Goal: Navigation & Orientation: Find specific page/section

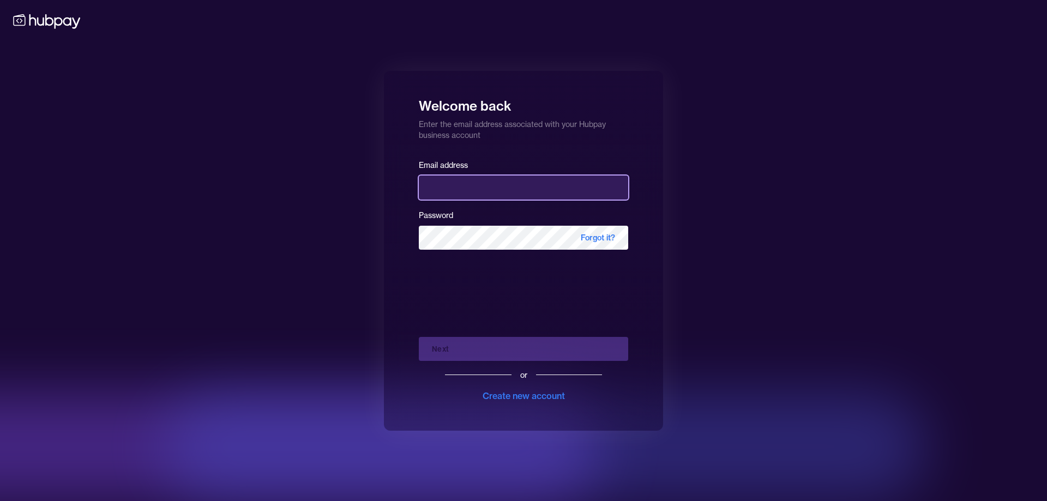
type input "**********"
click at [486, 350] on div "Next or Create new account" at bounding box center [523, 365] width 209 height 74
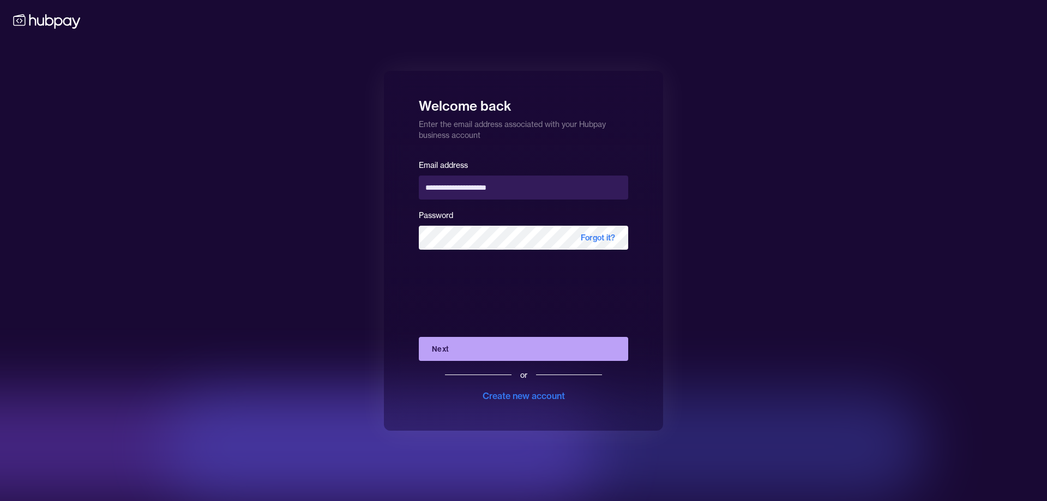
click at [486, 350] on button "Next" at bounding box center [523, 349] width 209 height 24
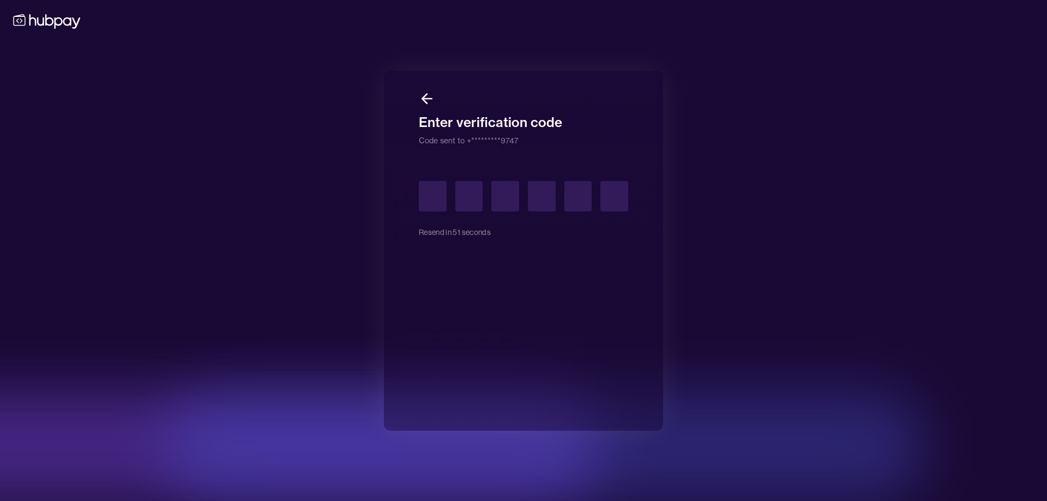
type input "*"
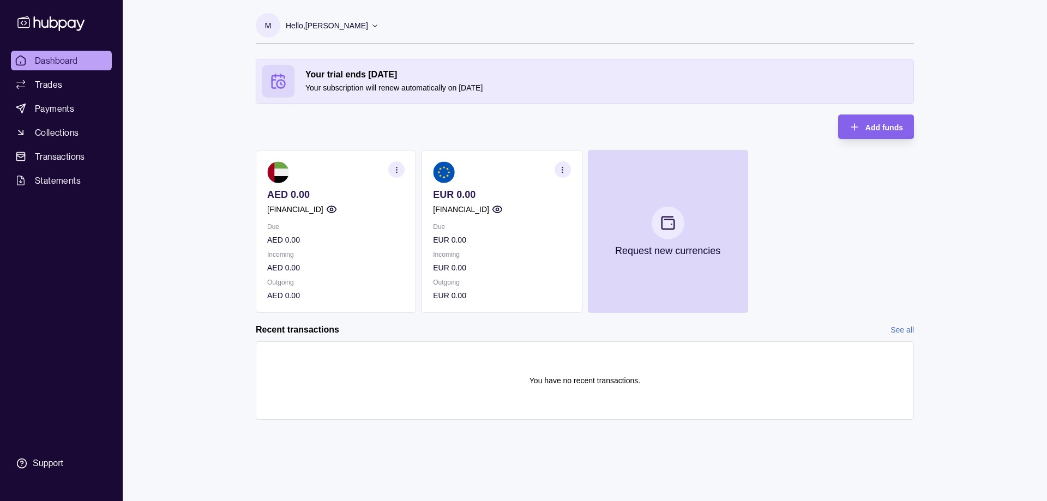
click at [489, 209] on p "[FINANCIAL_ID]" at bounding box center [461, 209] width 56 height 12
click at [533, 210] on div "[FINANCIAL_ID]" at bounding box center [501, 209] width 137 height 12
click at [503, 210] on icon "button" at bounding box center [497, 209] width 11 height 11
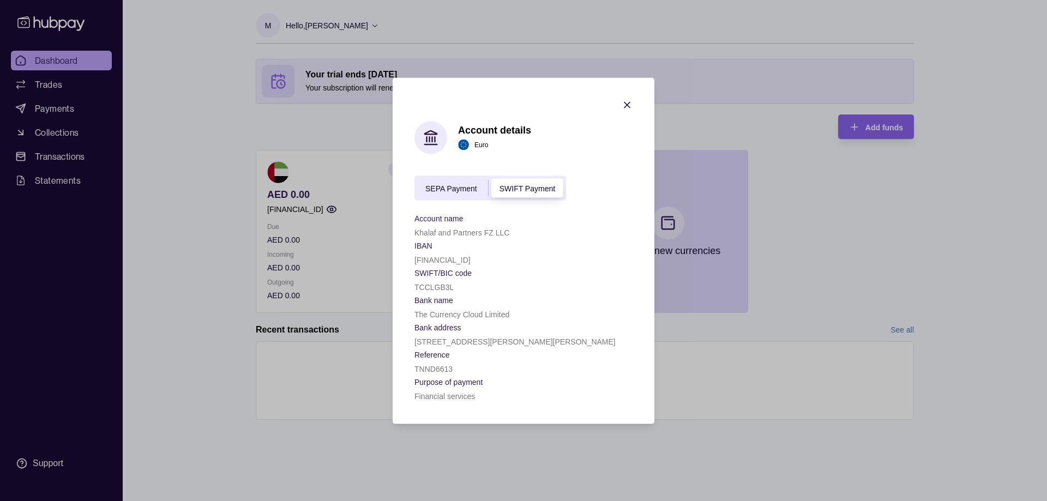
click at [470, 191] on span "SEPA Payment" at bounding box center [451, 188] width 52 height 9
click at [508, 188] on span "SWIFT Payment" at bounding box center [528, 188] width 56 height 9
click at [463, 187] on span "SEPA Payment" at bounding box center [451, 188] width 52 height 9
click at [506, 184] on span "SWIFT Payment" at bounding box center [528, 188] width 56 height 9
click at [452, 187] on span "SEPA Payment" at bounding box center [451, 188] width 52 height 9
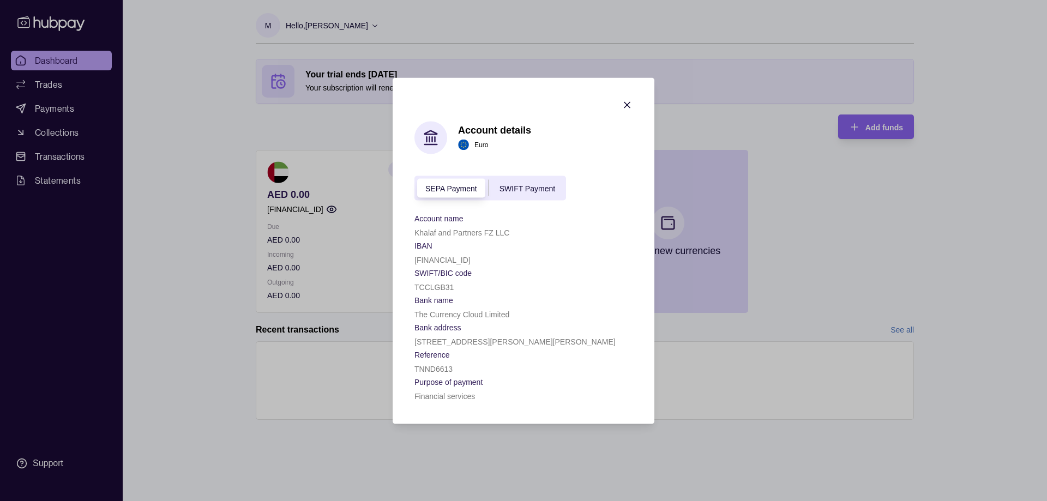
click at [520, 185] on span "SWIFT Payment" at bounding box center [528, 188] width 56 height 9
click at [453, 186] on span "SEPA Payment" at bounding box center [451, 188] width 52 height 9
click at [623, 104] on icon "button" at bounding box center [627, 104] width 11 height 11
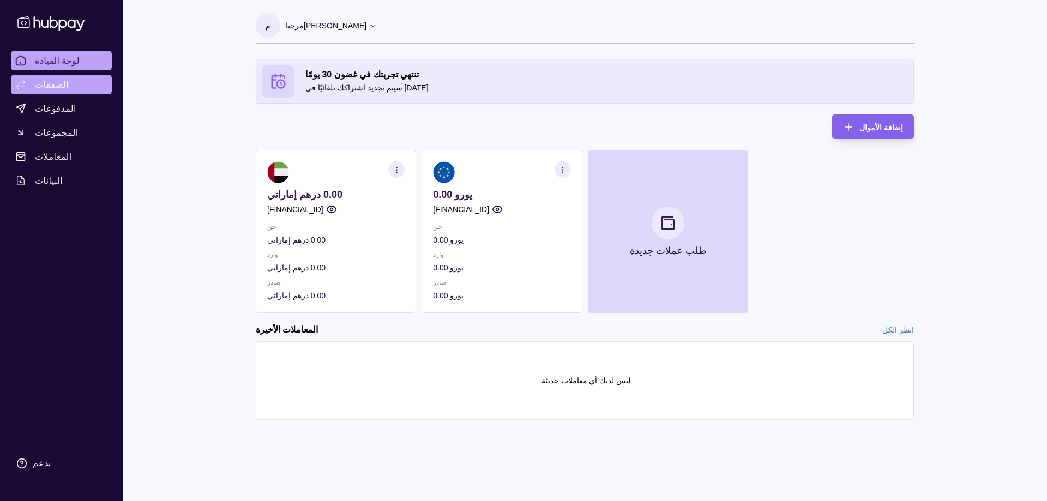
click at [53, 85] on font "الصفقات" at bounding box center [52, 84] width 34 height 11
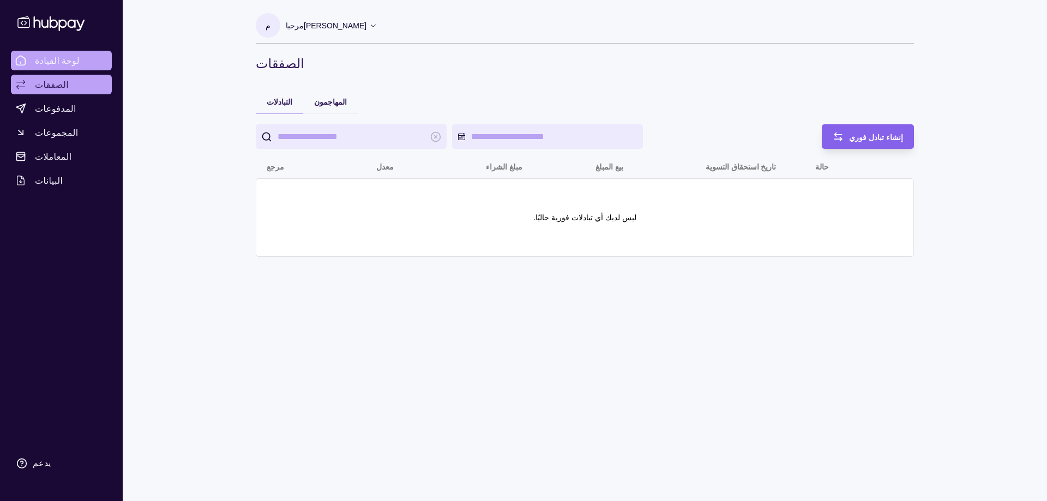
click at [63, 64] on font "لوحة القيادة" at bounding box center [57, 60] width 45 height 11
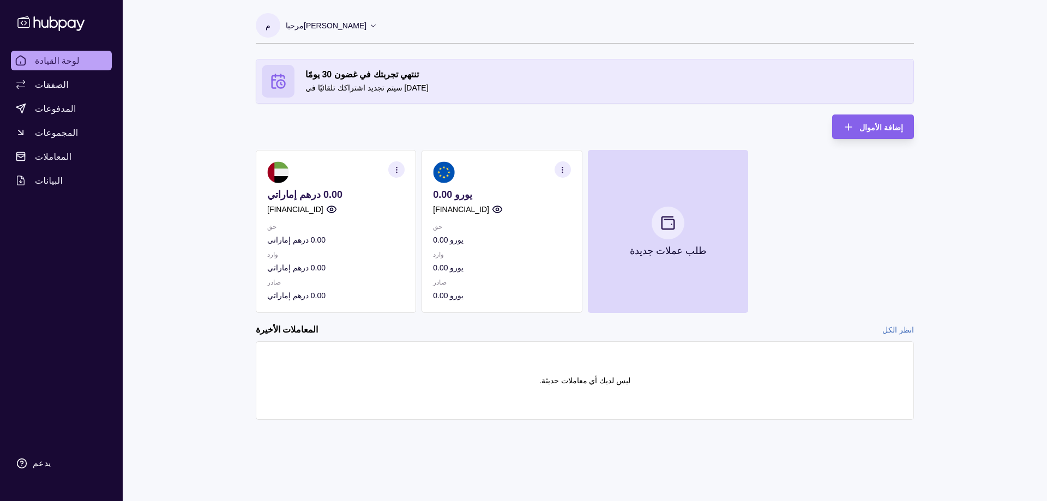
click at [116, 41] on div "لوحة القيادة الصفقات المدفوعات المجموعات المعاملات البيانات يدعم" at bounding box center [61, 250] width 123 height 501
click at [81, 61] on link "لوحة القيادة" at bounding box center [61, 61] width 101 height 20
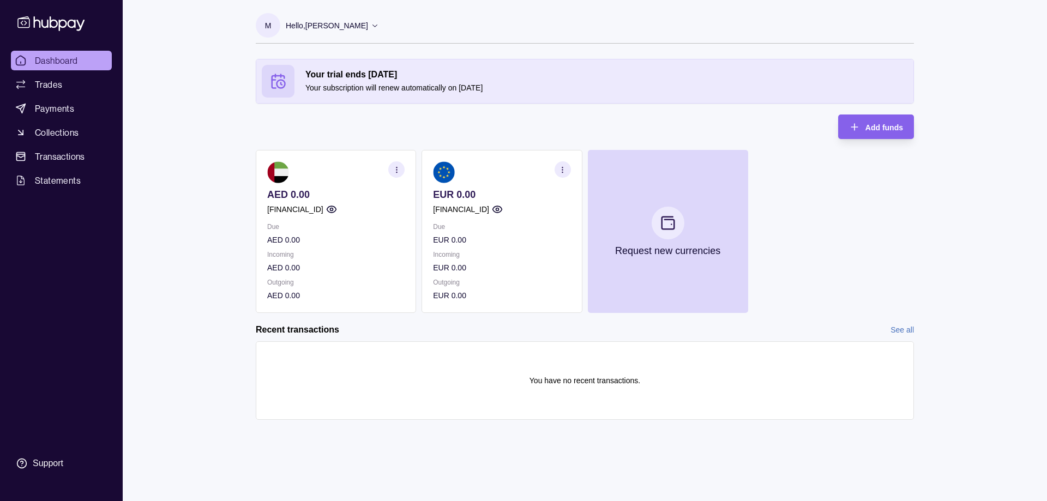
click at [55, 25] on icon at bounding box center [51, 23] width 72 height 20
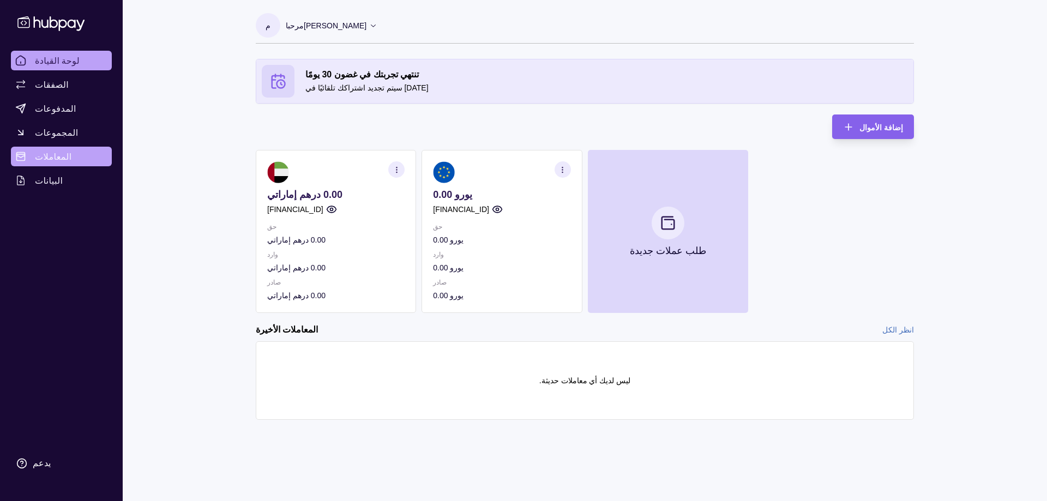
click at [52, 154] on font "المعاملات" at bounding box center [53, 156] width 37 height 11
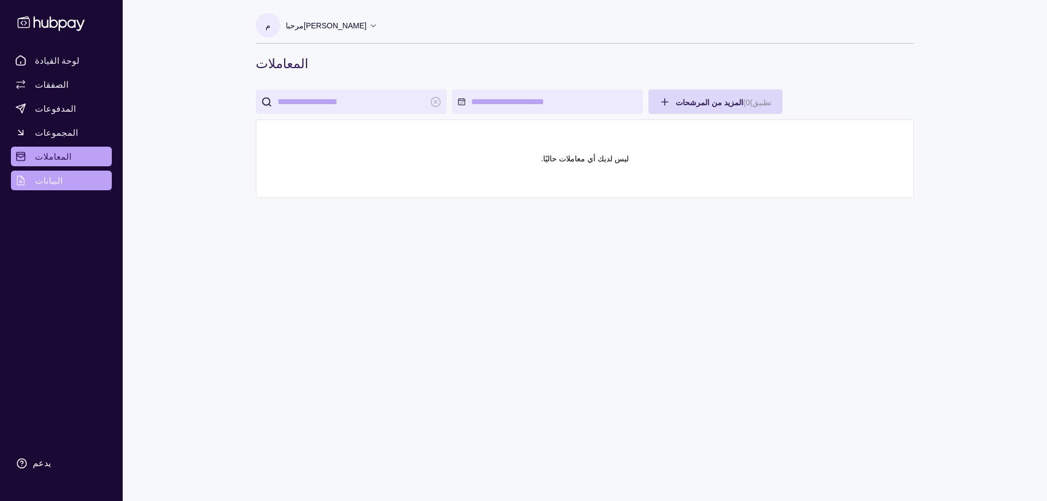
click at [61, 183] on link "البيانات" at bounding box center [61, 181] width 101 height 20
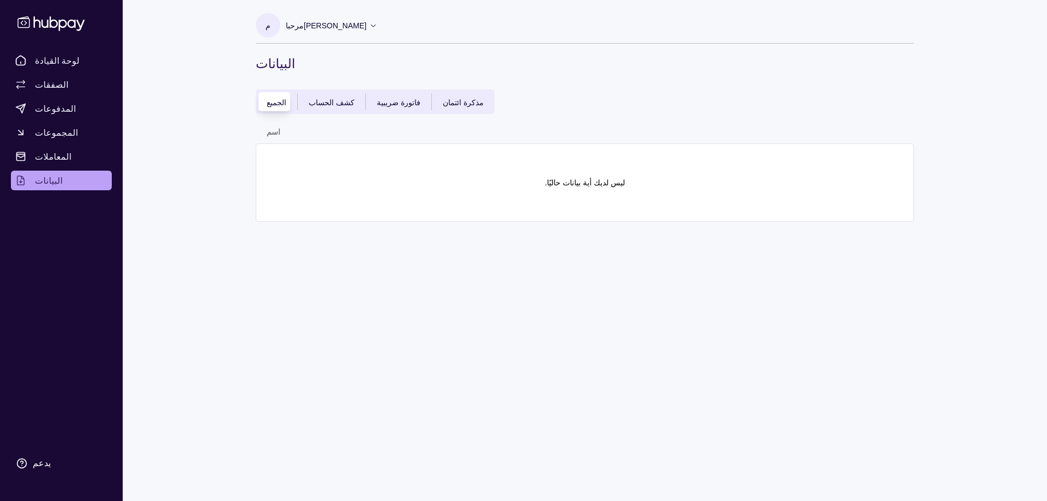
click at [52, 24] on icon at bounding box center [51, 23] width 72 height 20
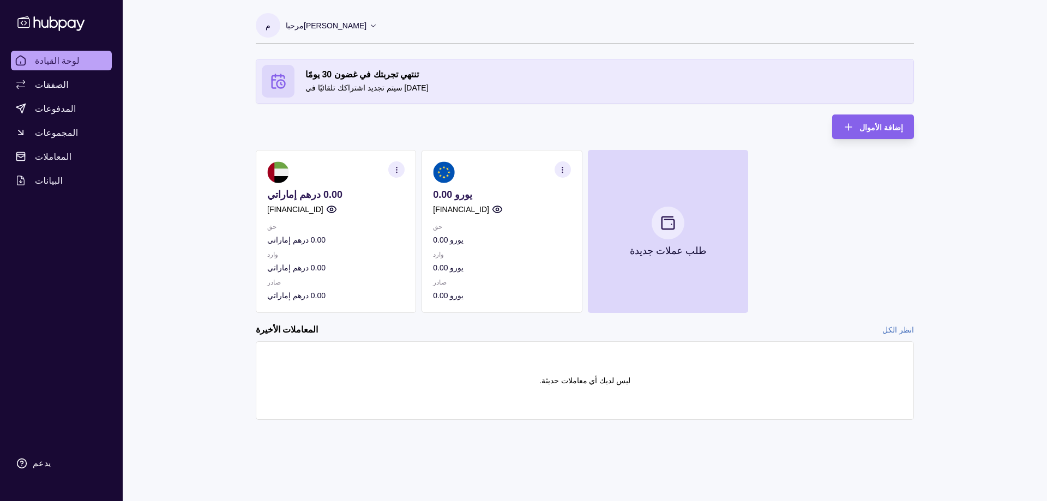
click at [322, 25] on font "محمد خلف" at bounding box center [335, 25] width 63 height 9
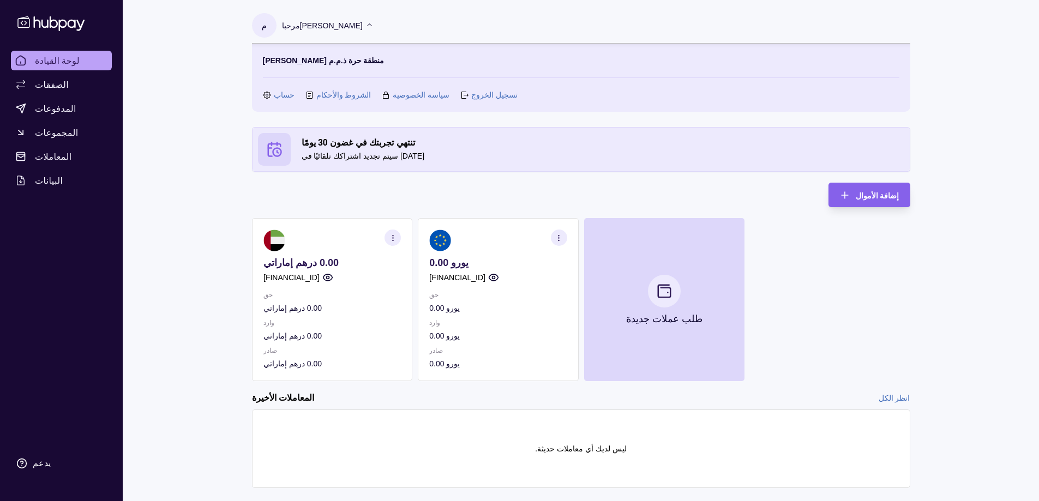
click at [279, 98] on font "حساب" at bounding box center [284, 95] width 21 height 9
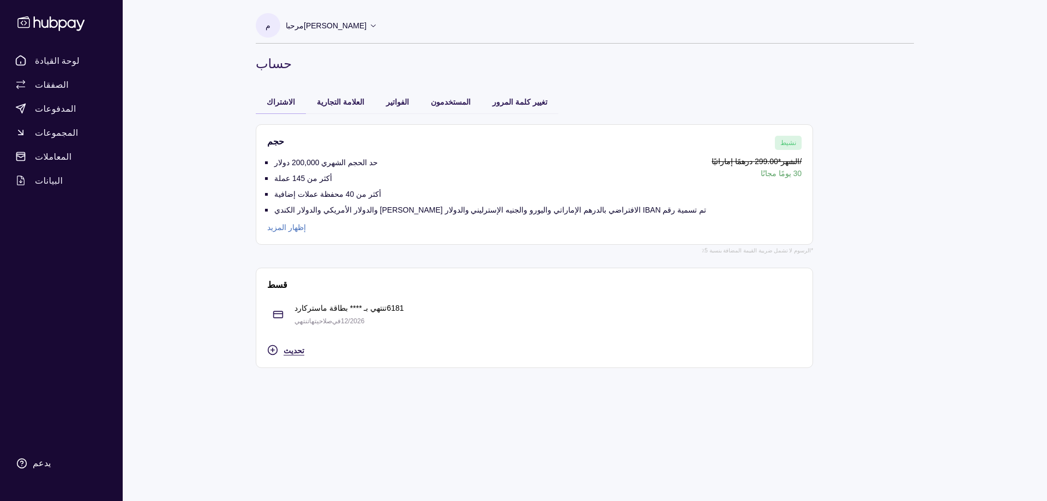
click at [270, 350] on icon "button" at bounding box center [272, 350] width 11 height 11
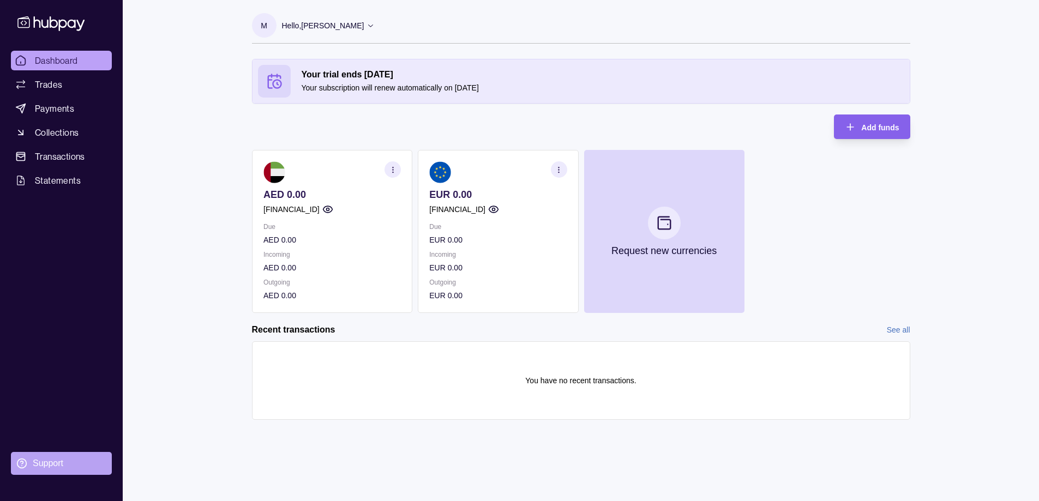
click at [32, 459] on section "Support" at bounding box center [61, 463] width 101 height 23
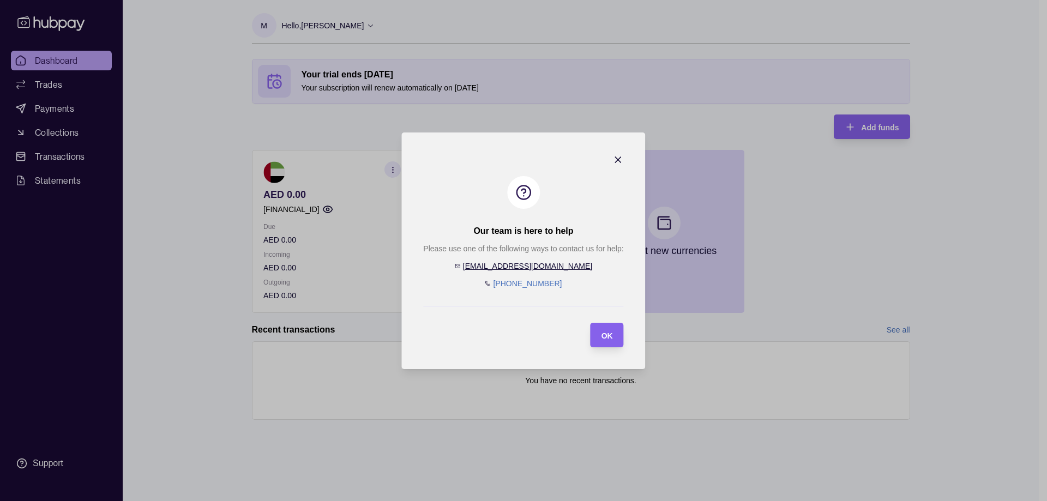
click at [619, 155] on icon "button" at bounding box center [618, 159] width 11 height 11
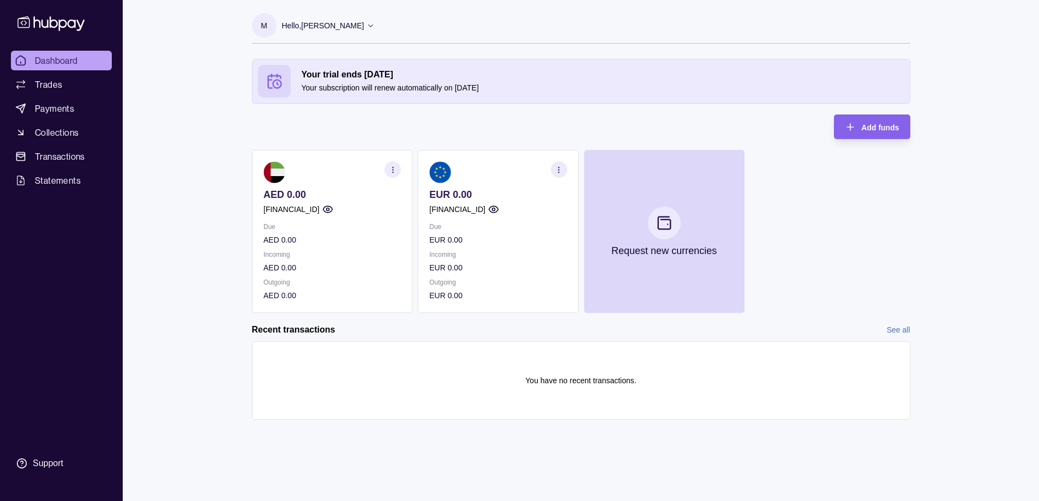
click at [485, 213] on p "[FINANCIAL_ID]" at bounding box center [457, 209] width 56 height 12
click at [498, 211] on icon "button" at bounding box center [493, 209] width 11 height 11
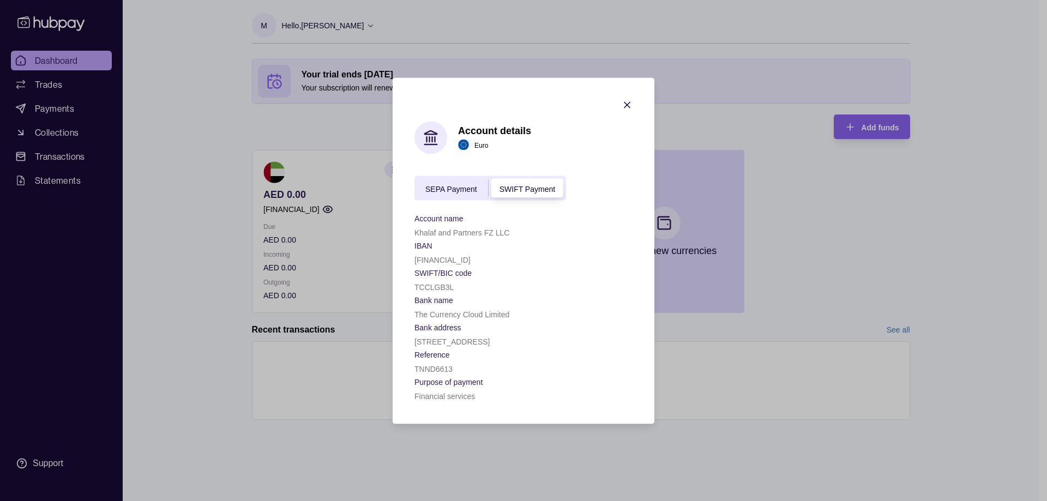
click at [457, 188] on span "SEPA Payment" at bounding box center [451, 188] width 52 height 9
click at [625, 104] on icon "button" at bounding box center [627, 104] width 11 height 11
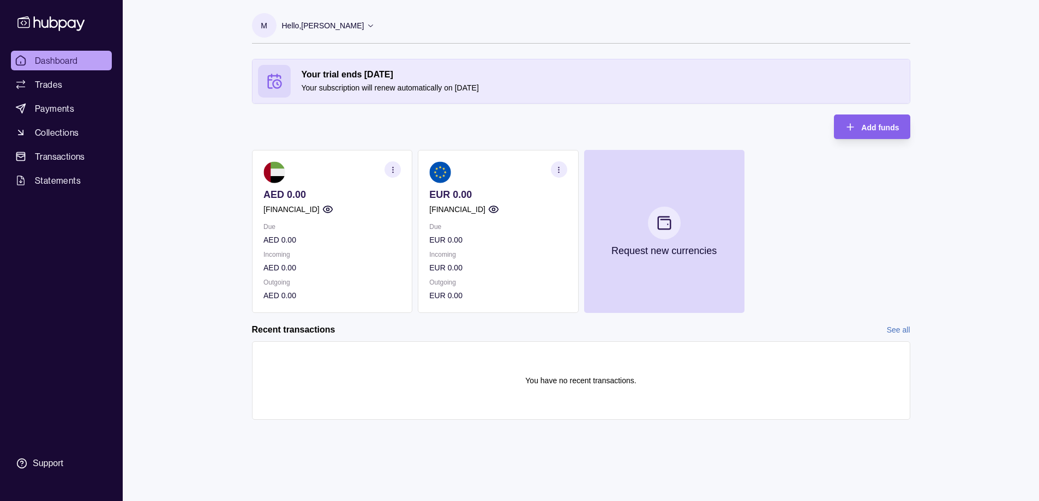
click at [297, 207] on p "[FINANCIAL_ID]" at bounding box center [291, 209] width 56 height 12
click at [333, 210] on icon "button" at bounding box center [327, 209] width 11 height 11
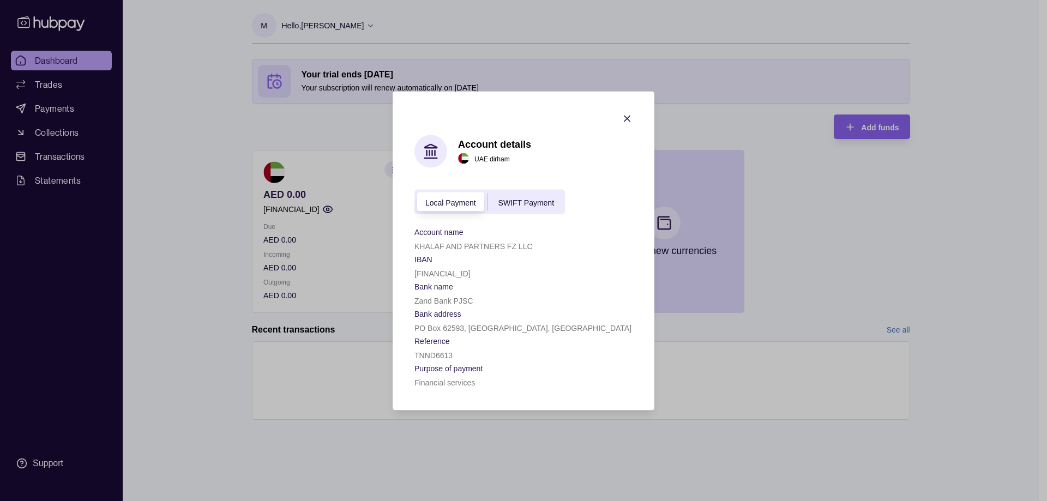
click at [508, 208] on div "SWIFT Payment" at bounding box center [526, 201] width 77 height 13
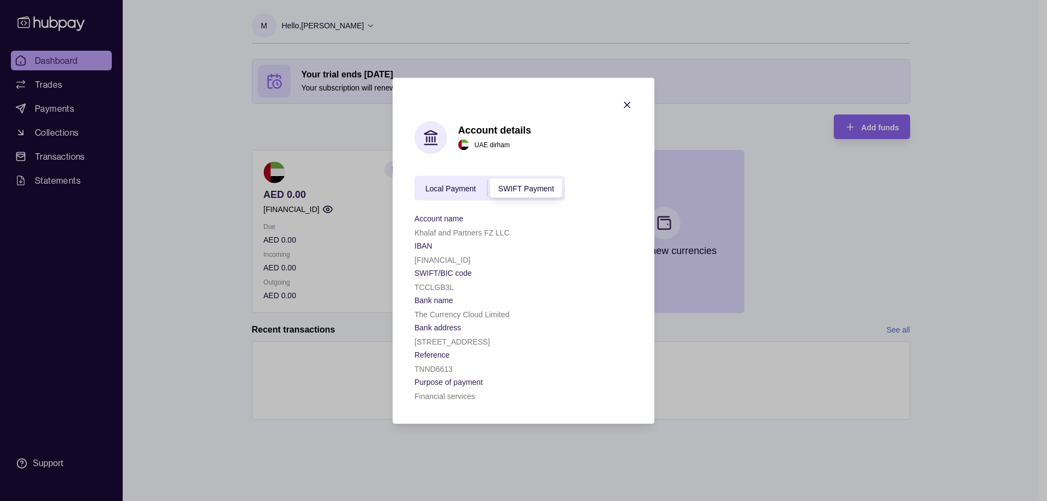
click at [460, 192] on span "Local Payment" at bounding box center [450, 188] width 51 height 9
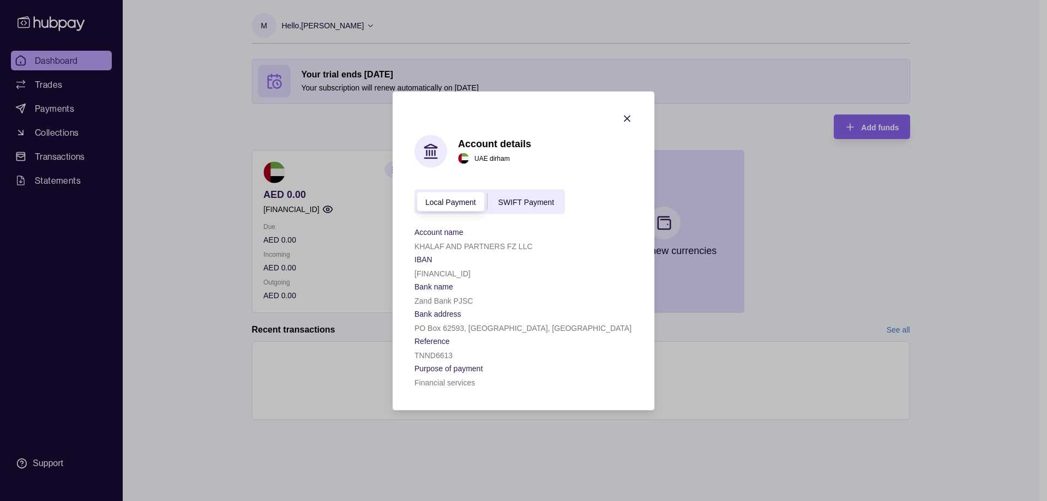
click at [512, 195] on div "SWIFT Payment" at bounding box center [526, 201] width 77 height 13
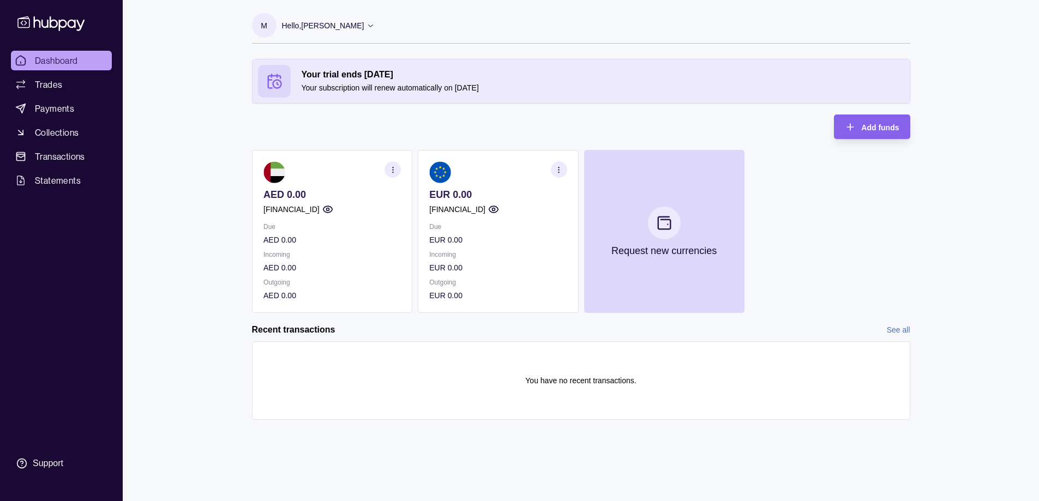
click at [498, 207] on icon "button" at bounding box center [493, 209] width 11 height 11
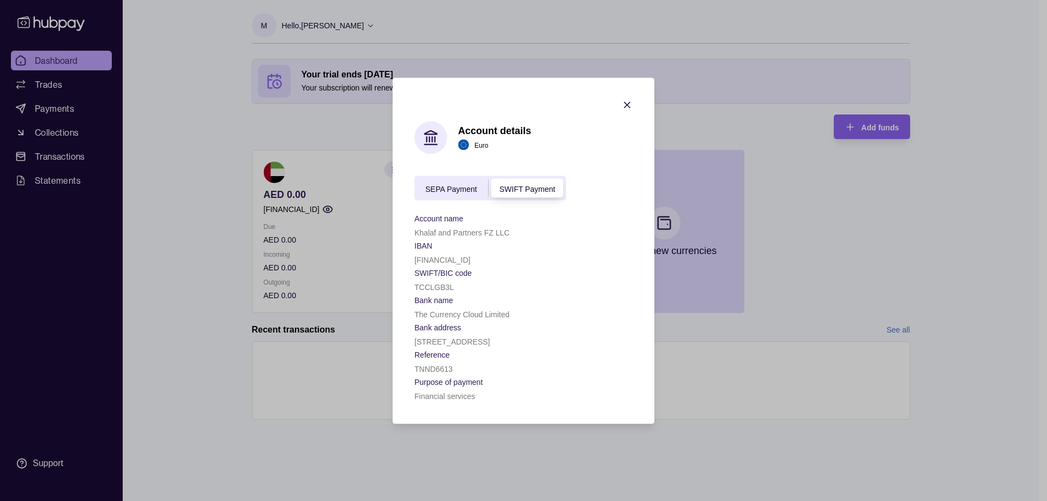
click at [627, 106] on icon "button" at bounding box center [627, 104] width 11 height 11
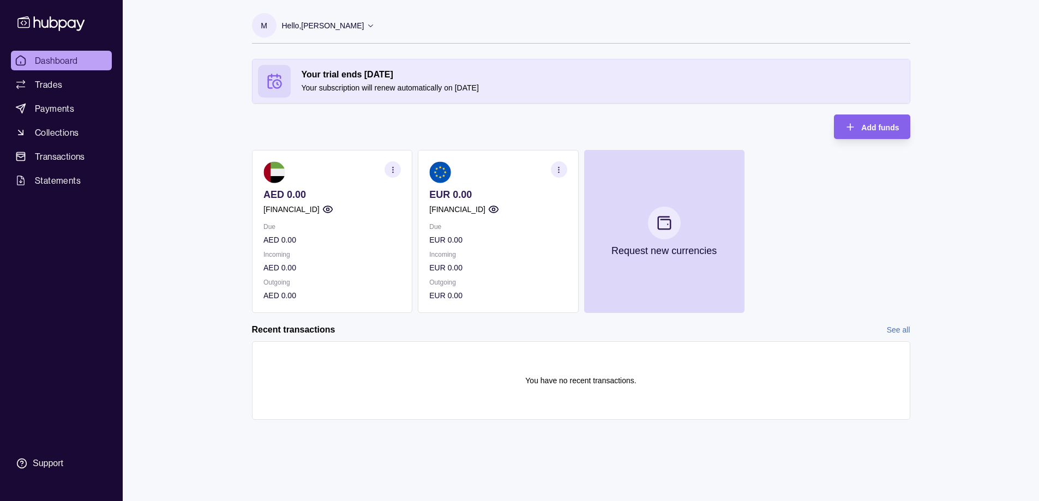
click at [312, 32] on div "Hello, Mohammad Khalaf" at bounding box center [328, 25] width 93 height 23
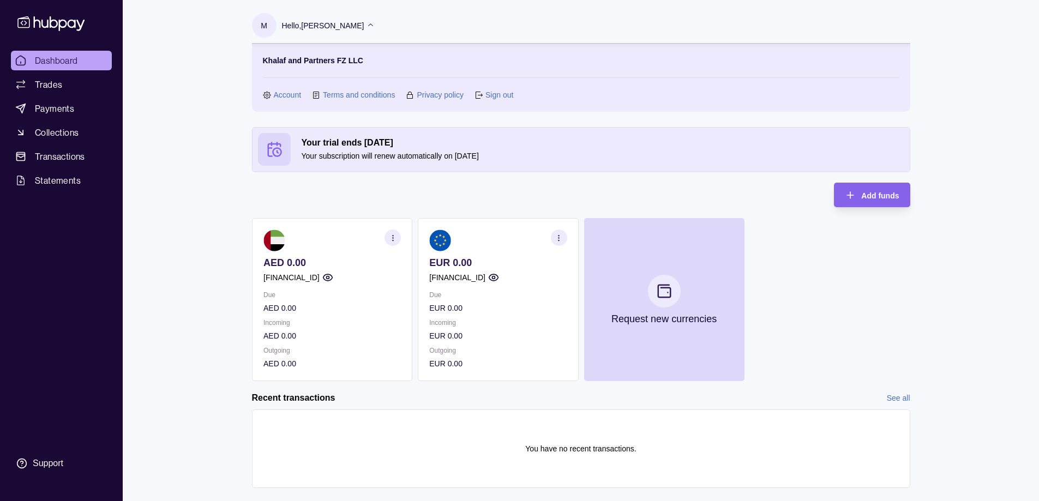
click at [305, 67] on section "Khalaf and Partners FZ LLC Account Terms and conditions Privacy policy Sign out" at bounding box center [581, 78] width 636 height 46
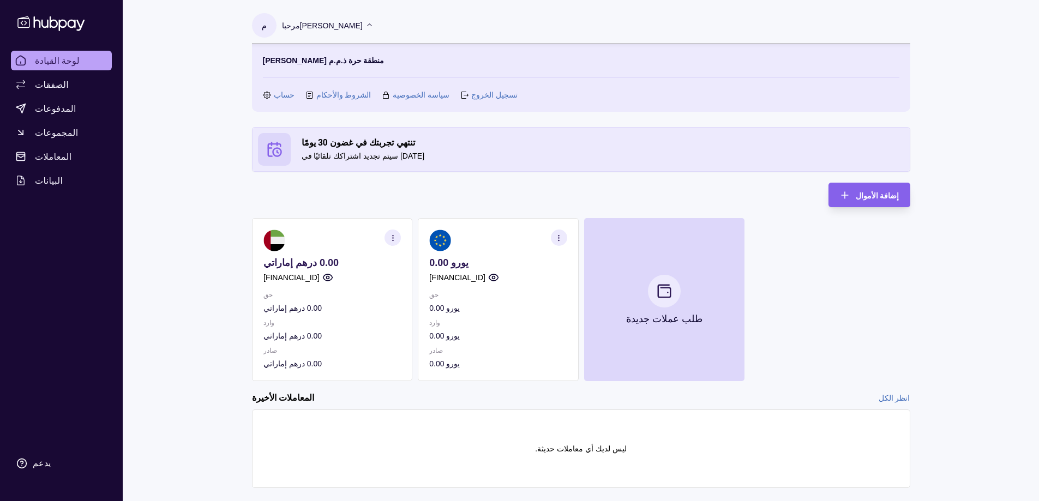
click at [275, 93] on font "حساب" at bounding box center [284, 95] width 21 height 9
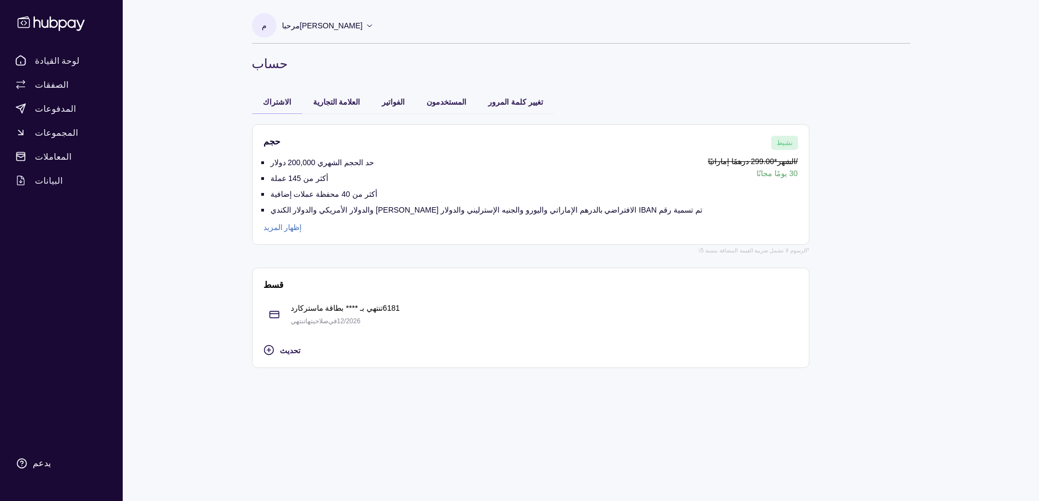
click at [286, 228] on font "إظهار المزيد" at bounding box center [282, 227] width 39 height 9
